Goal: Task Accomplishment & Management: Manage account settings

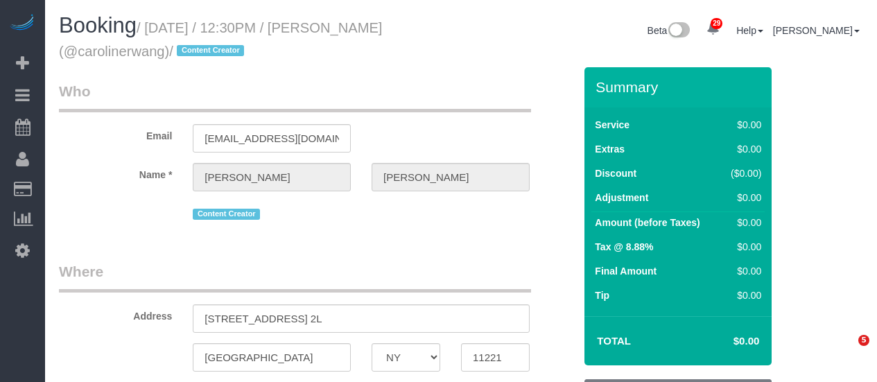
select select "NY"
select select "number:58"
select select "number:79"
select select "number:15"
select select "number:5"
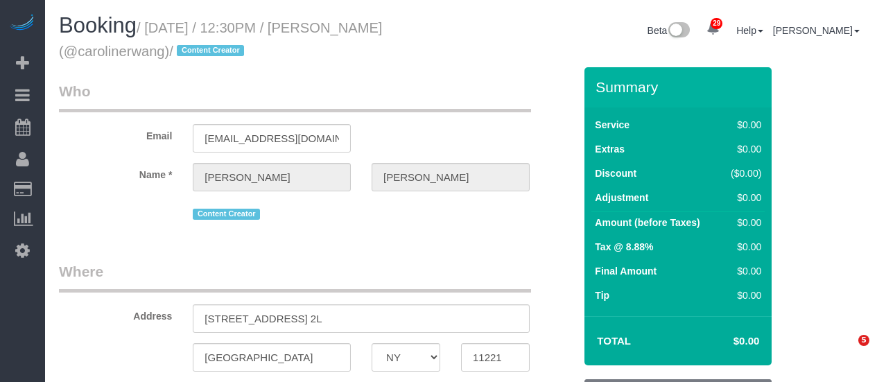
select select "object:1380"
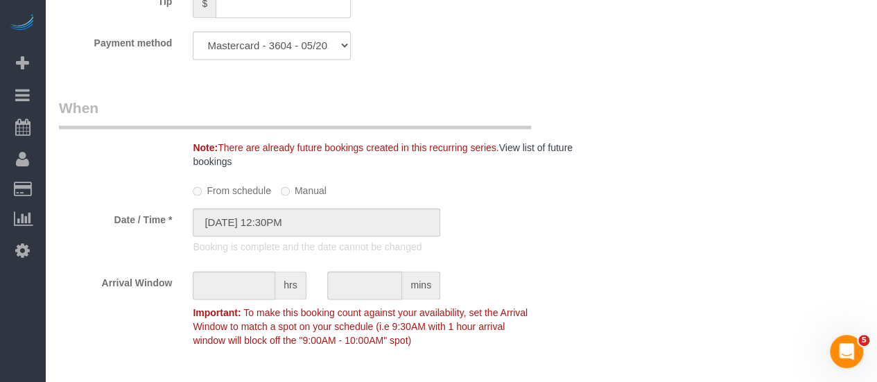
select select "120"
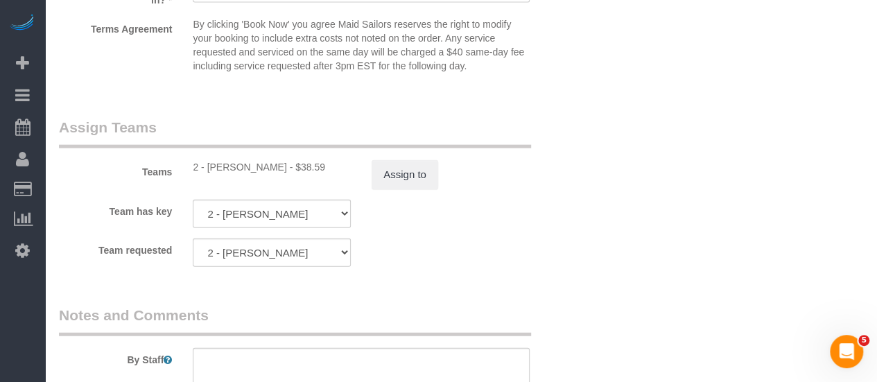
scroll to position [1215, 0]
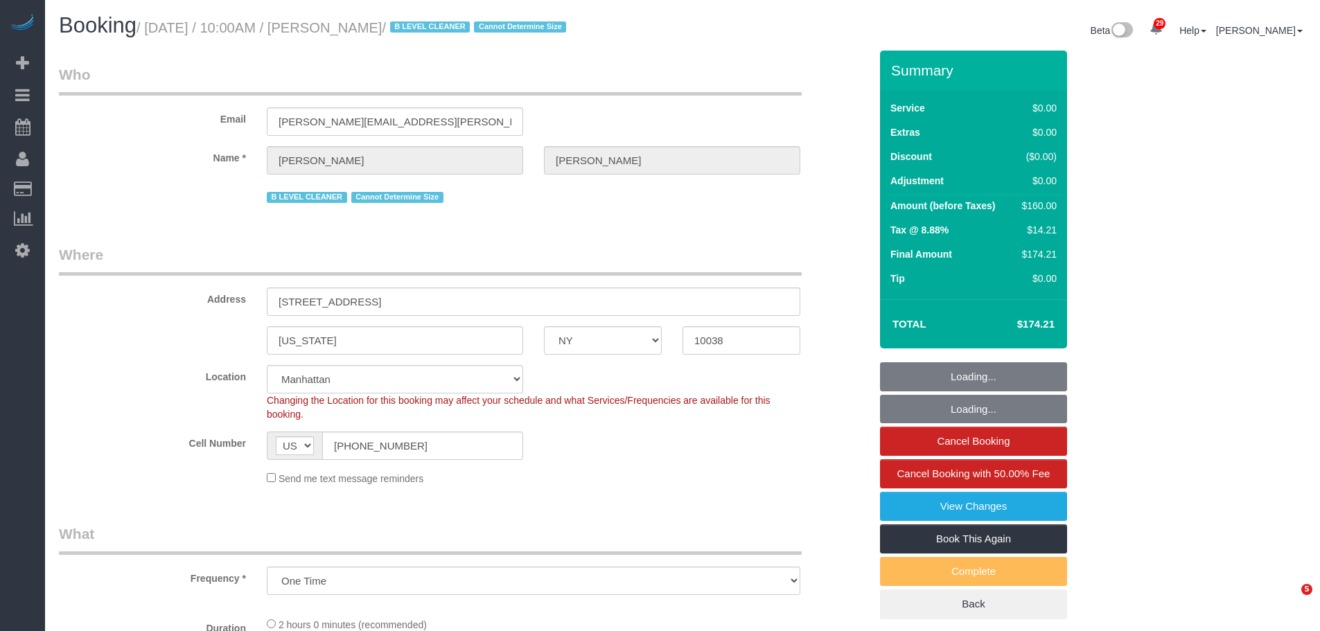
select select "NY"
select select "spot1"
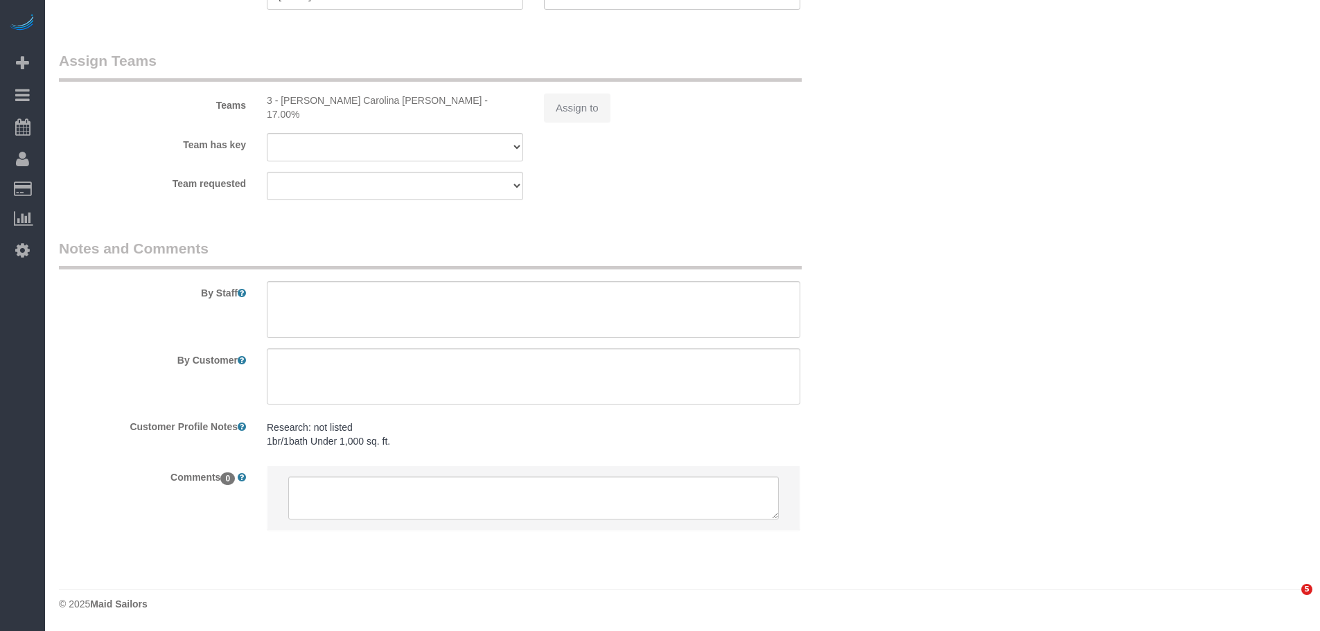
select select "object:1082"
select select "1"
select select "number:89"
select select "number:90"
select select "number:15"
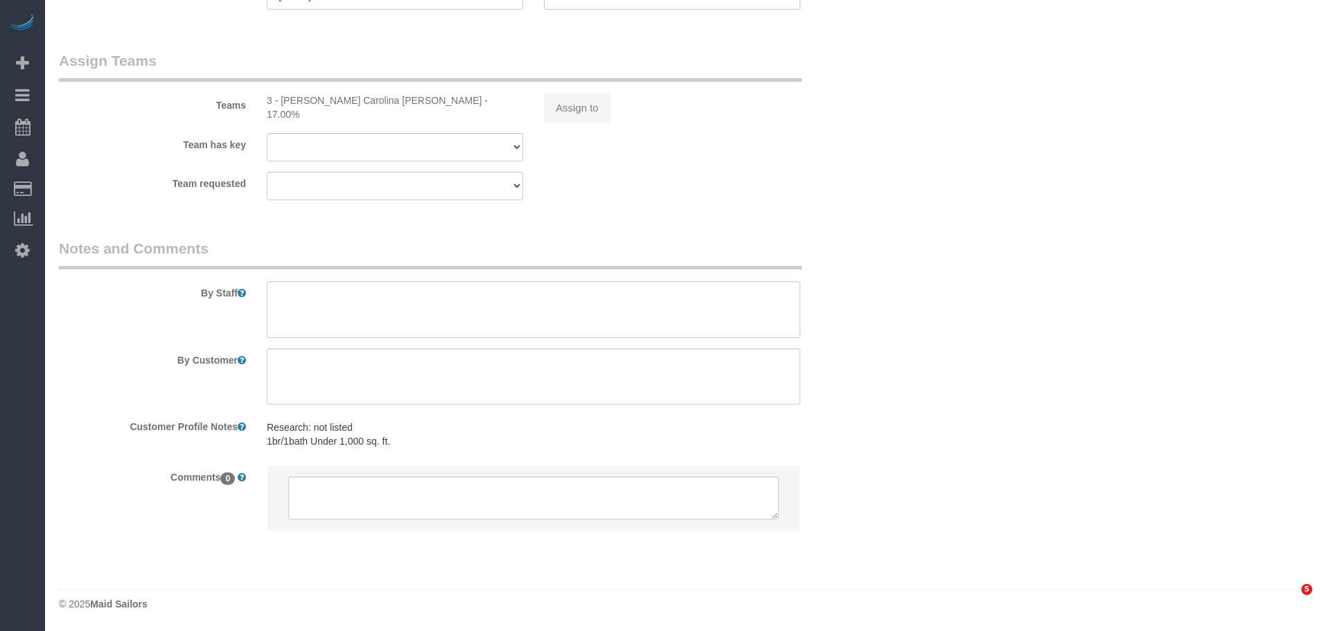
select select "number:5"
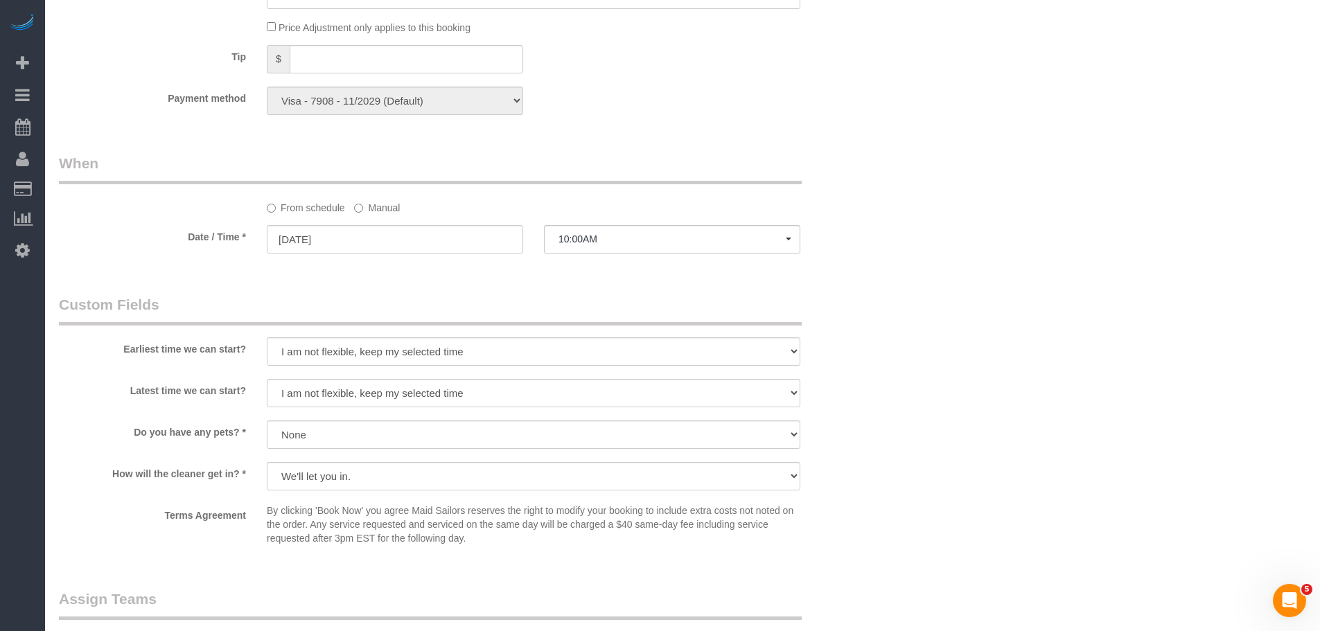
scroll to position [1594, 0]
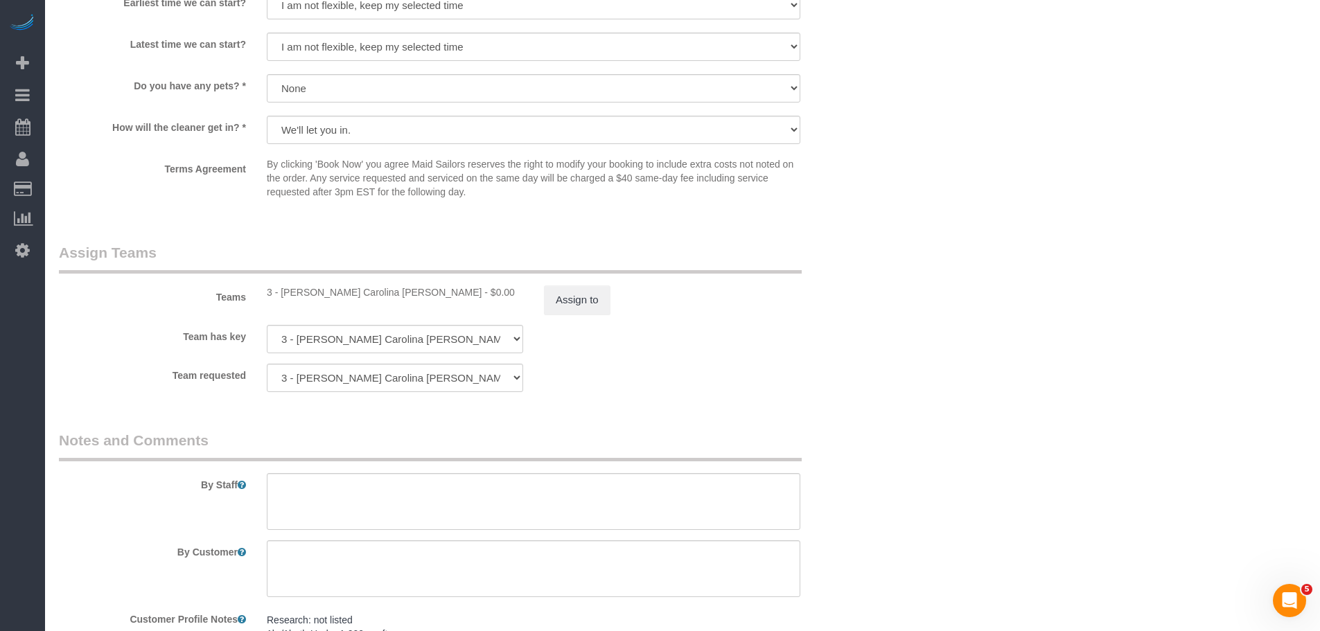
click at [593, 315] on sui-booking-teams "Teams 3 - [PERSON_NAME] Carolina [PERSON_NAME] - $0.00 Assign to Team has key 3…" at bounding box center [464, 318] width 811 height 150
click at [588, 310] on button "Assign to" at bounding box center [577, 300] width 67 height 29
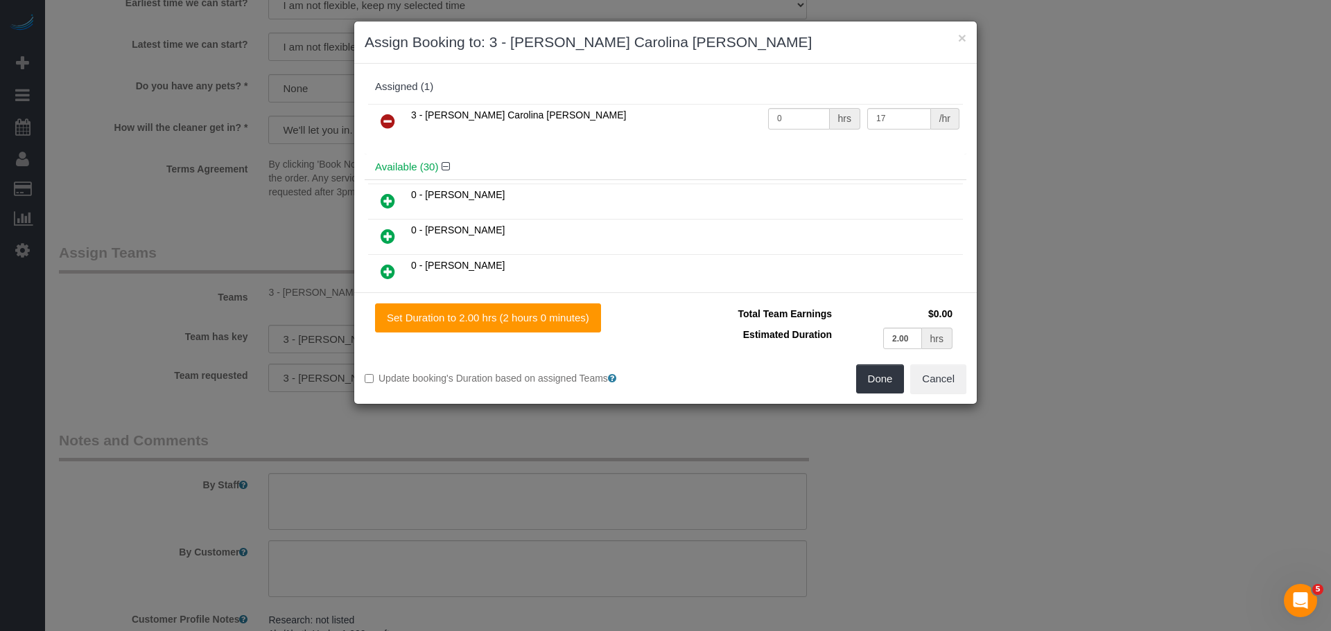
drag, startPoint x: 392, startPoint y: 114, endPoint x: 400, endPoint y: 124, distance: 12.8
click at [392, 114] on icon at bounding box center [388, 121] width 15 height 17
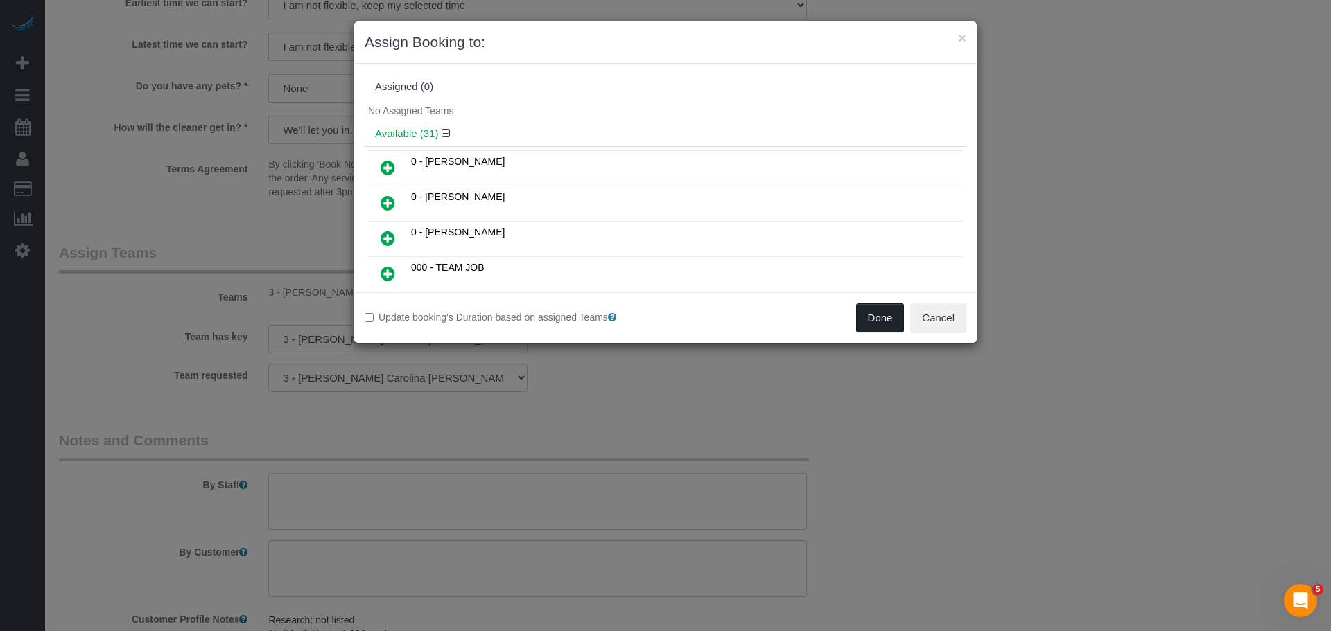
click at [889, 304] on button "Done" at bounding box center [880, 318] width 49 height 29
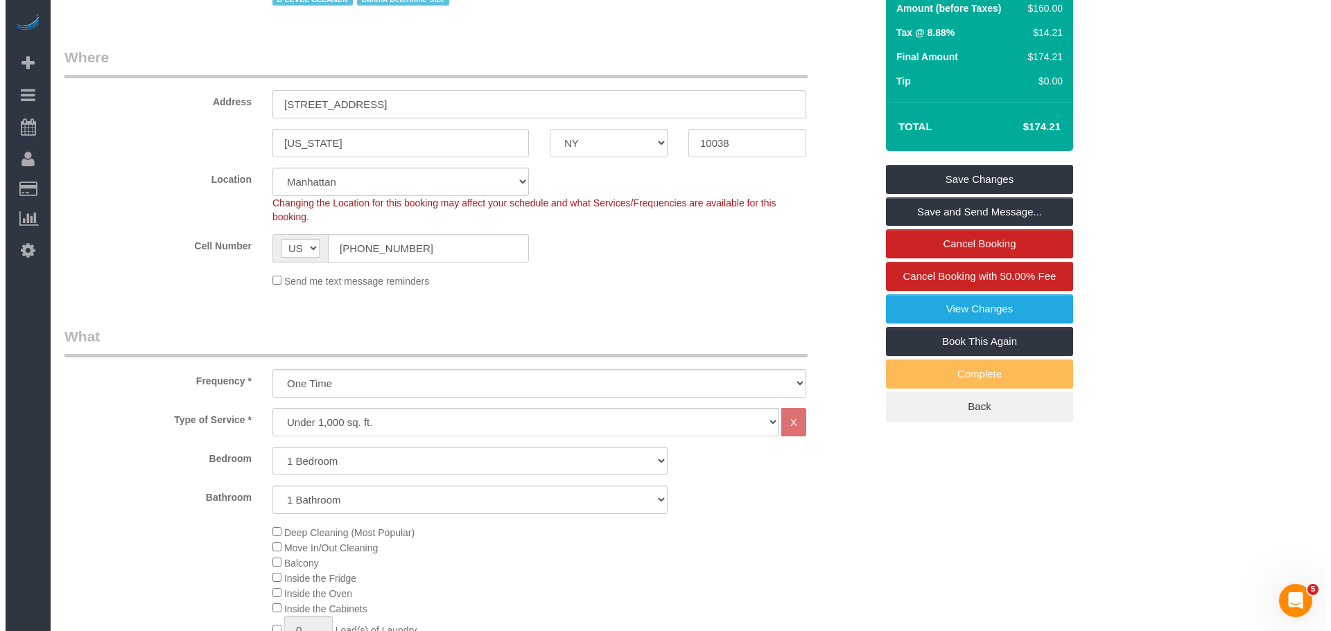
scroll to position [0, 0]
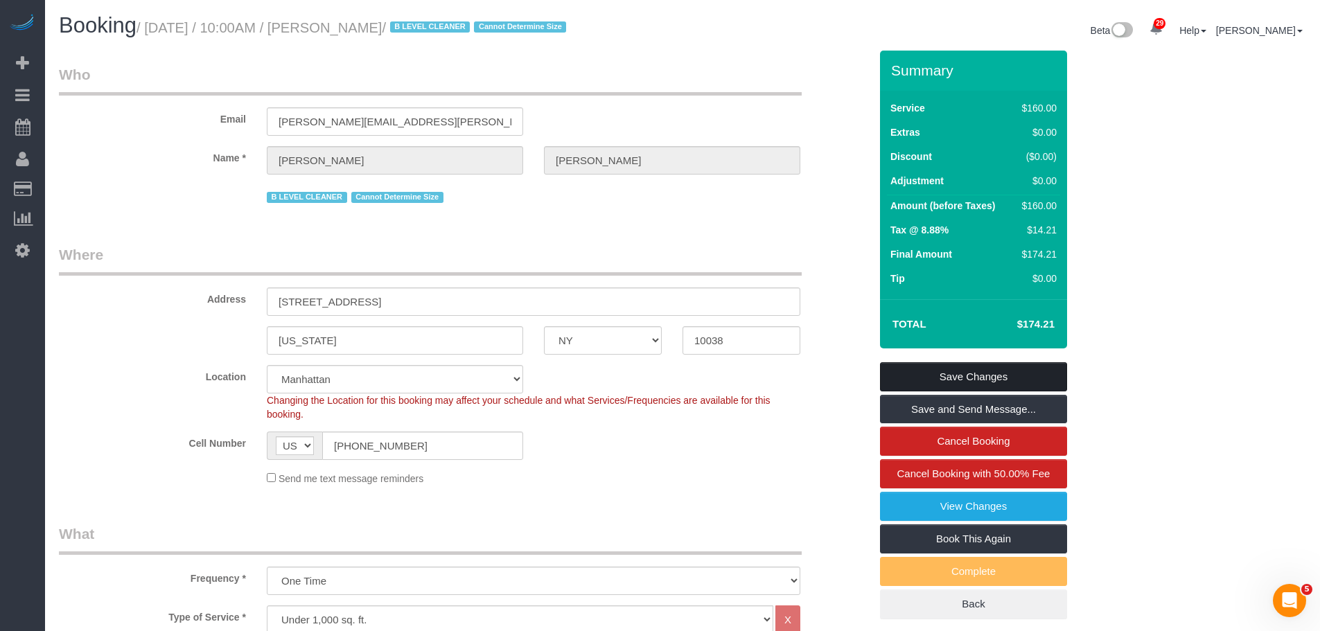
click at [970, 376] on link "Save Changes" at bounding box center [973, 377] width 187 height 29
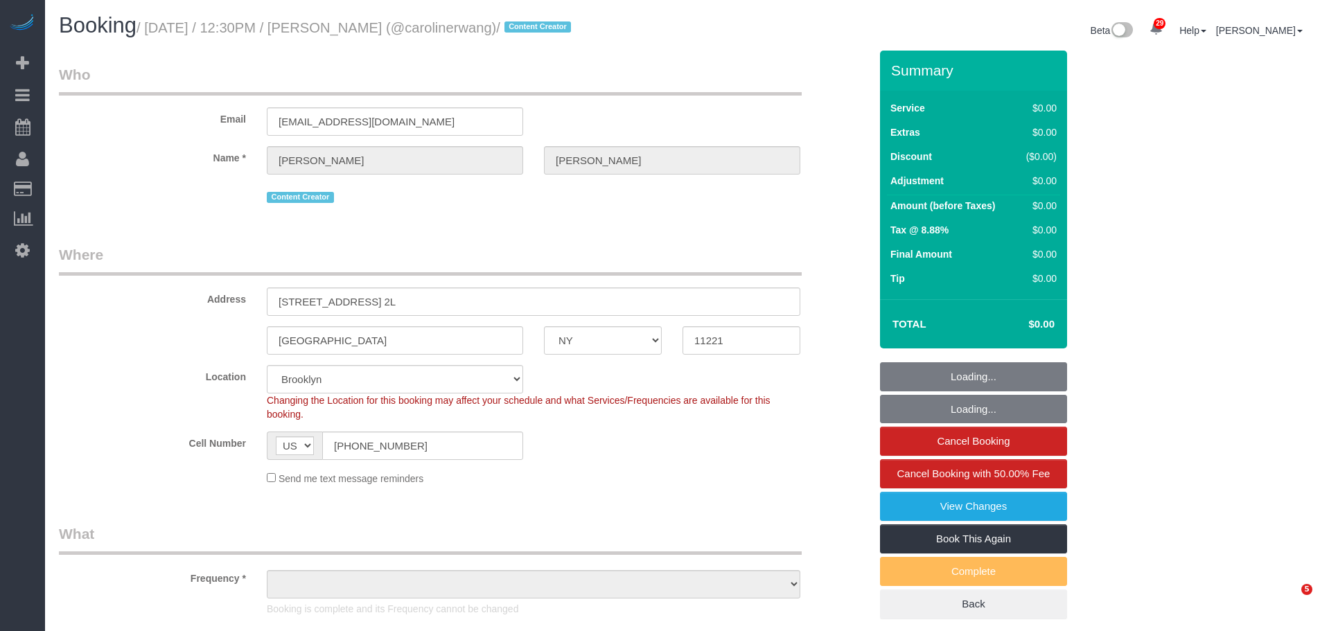
select select "NY"
select select "number:58"
select select "number:79"
select select "number:15"
select select "number:5"
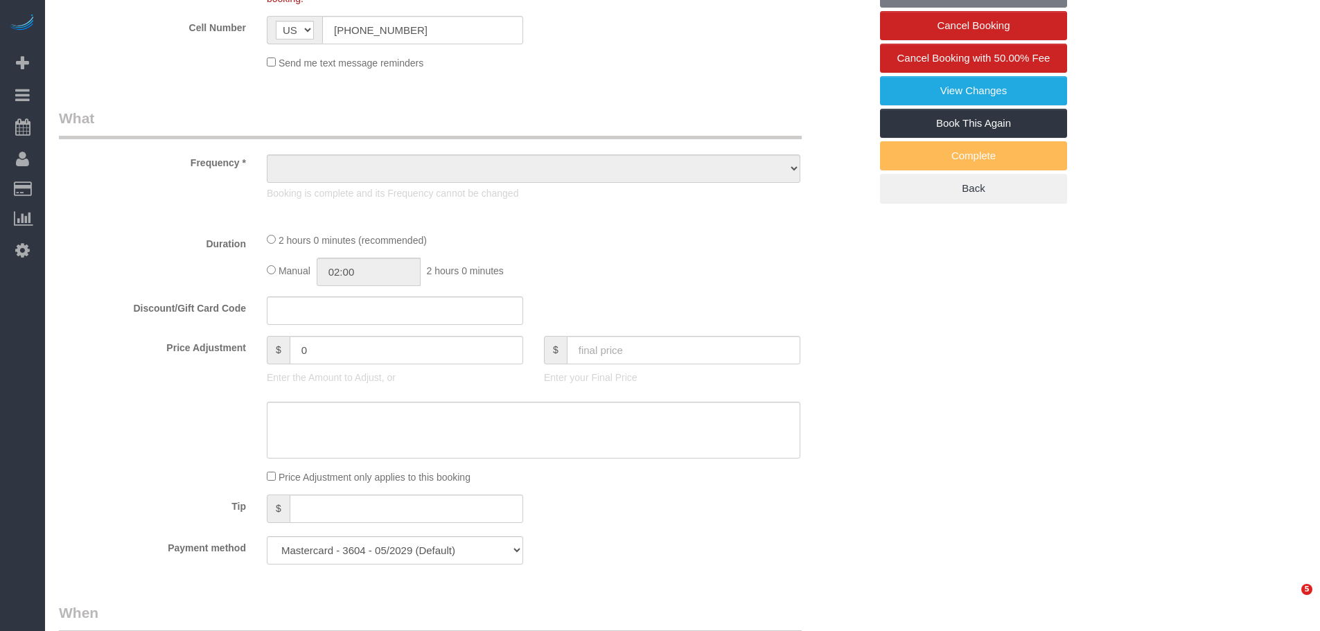
select select "object:1517"
select select "120"
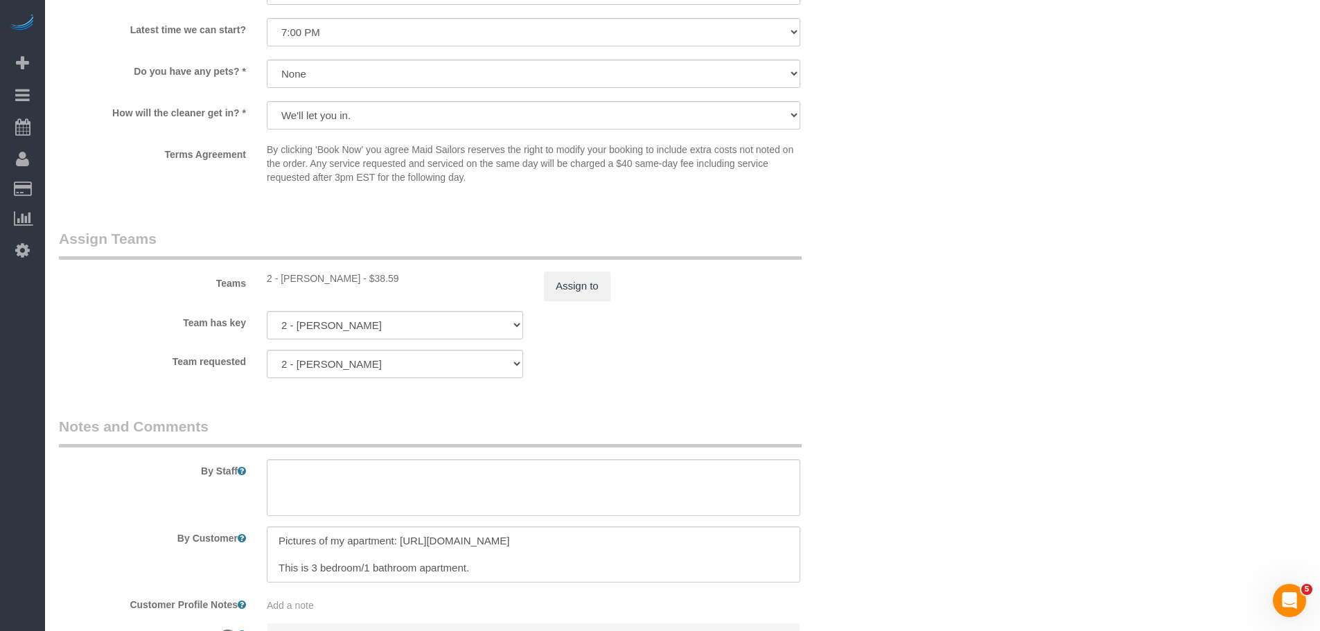
scroll to position [1614, 0]
